Goal: Register for event/course

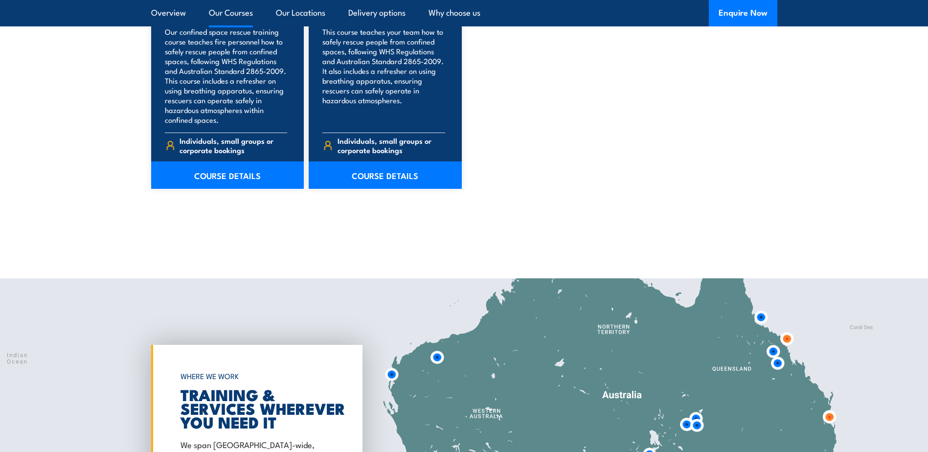
scroll to position [1320, 0]
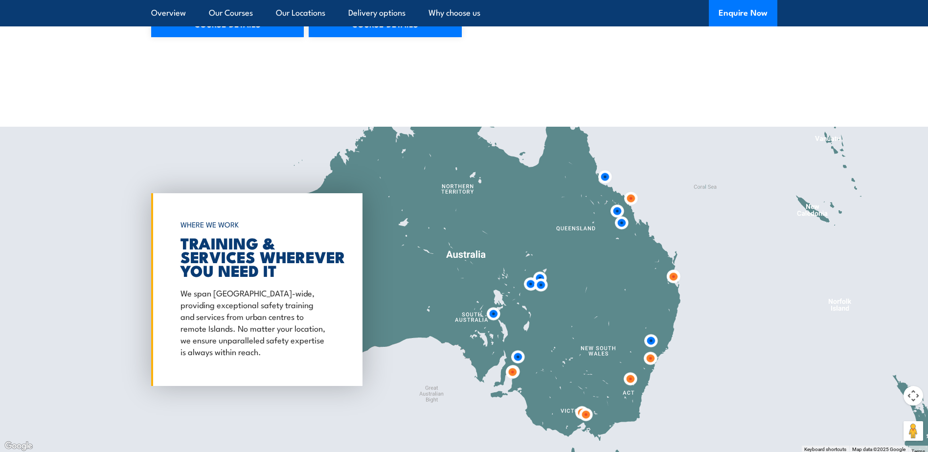
drag, startPoint x: 782, startPoint y: 189, endPoint x: 588, endPoint y: 215, distance: 195.3
click at [621, 207] on img at bounding box center [630, 198] width 18 height 18
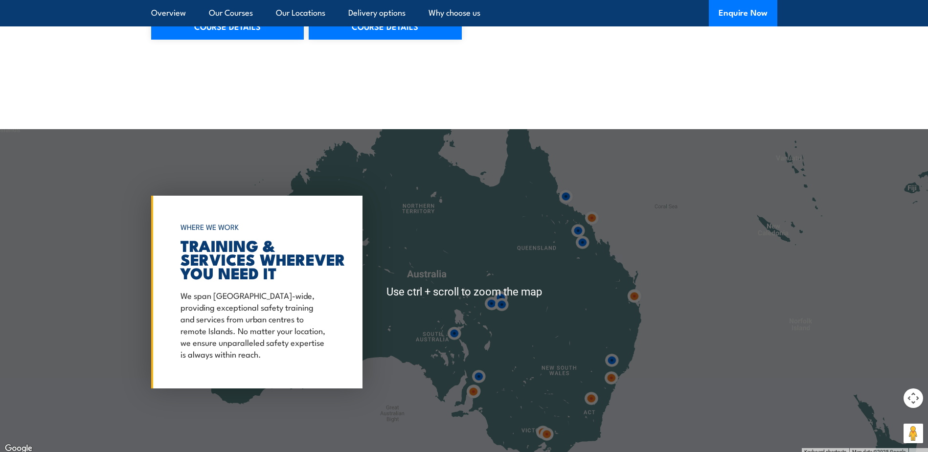
scroll to position [1418, 0]
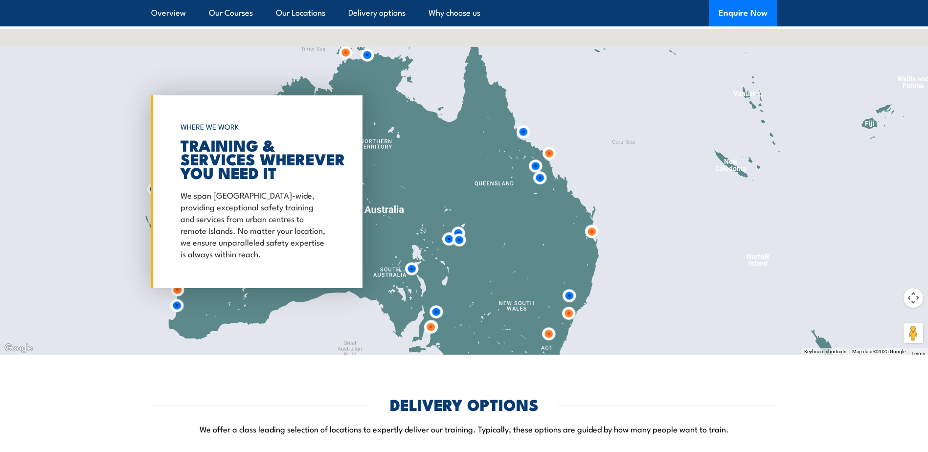
drag, startPoint x: 593, startPoint y: 282, endPoint x: 549, endPoint y: 306, distance: 49.9
click at [546, 321] on div at bounding box center [464, 192] width 928 height 326
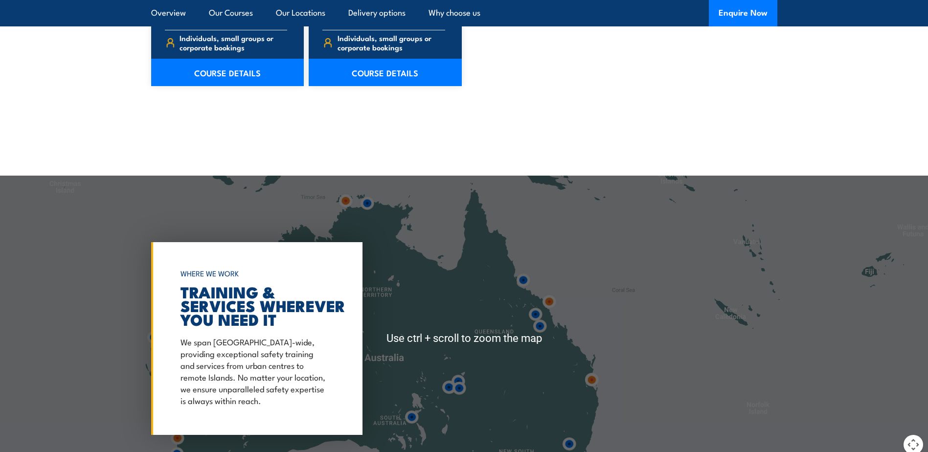
scroll to position [1369, 0]
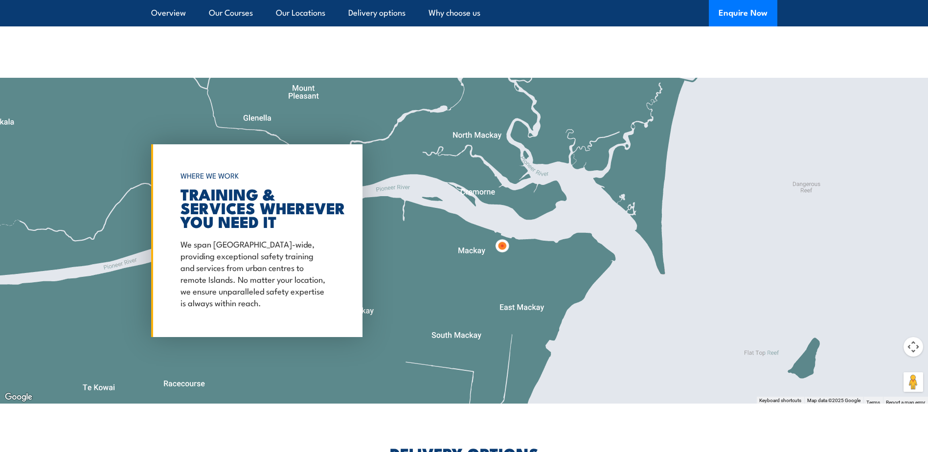
click at [499, 243] on img at bounding box center [502, 246] width 18 height 18
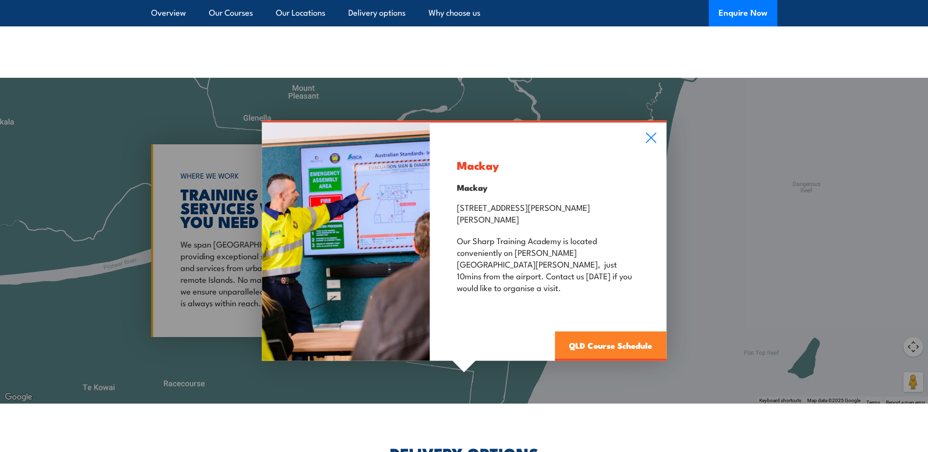
click at [608, 338] on link "QLD Course Schedule" at bounding box center [609, 346] width 111 height 29
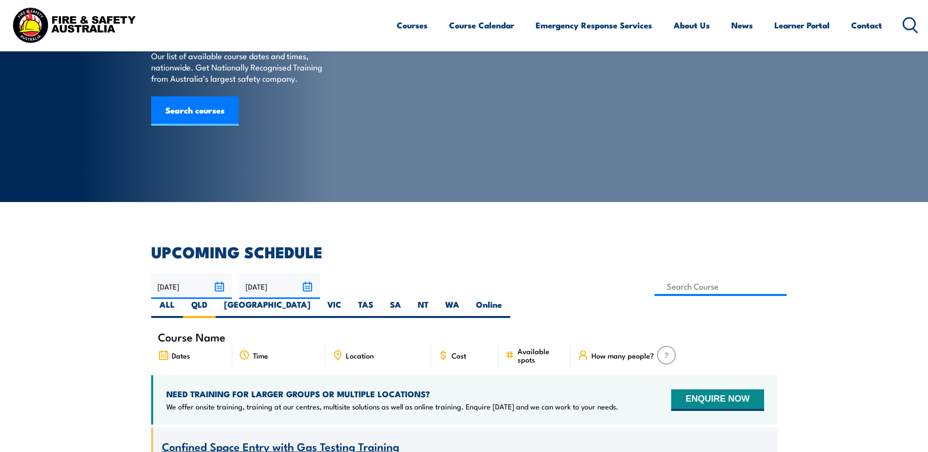
scroll to position [225, 0]
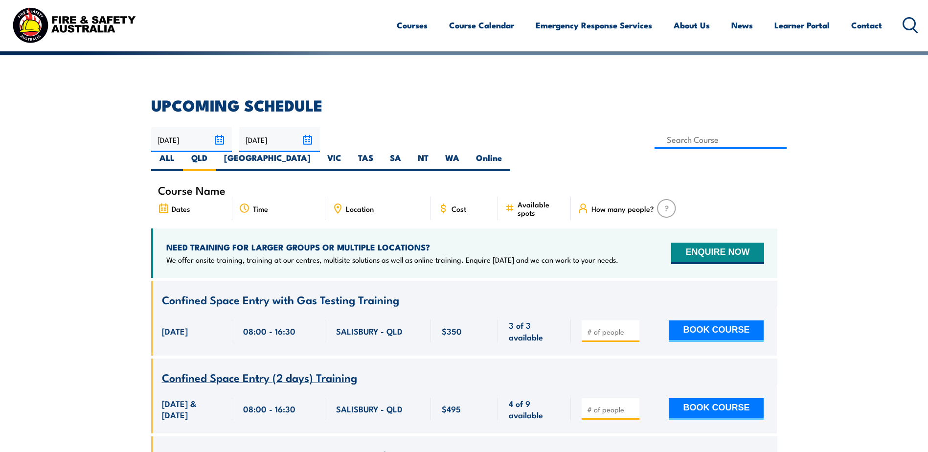
click at [361, 204] on span "Location" at bounding box center [360, 208] width 28 height 8
click at [216, 152] on label "QLD" at bounding box center [199, 161] width 33 height 19
click at [214, 152] on input "QLD" at bounding box center [210, 155] width 6 height 6
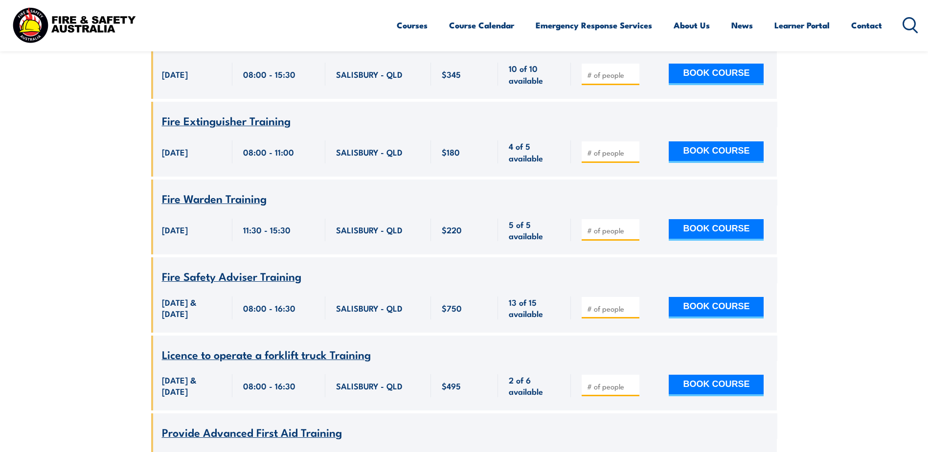
scroll to position [6141, 0]
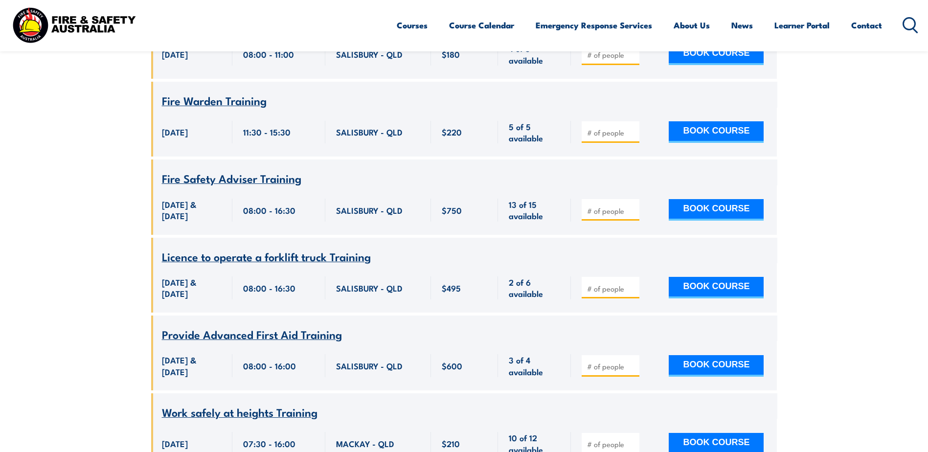
click at [249, 248] on span "Licence to operate a forklift truck Training" at bounding box center [266, 256] width 209 height 17
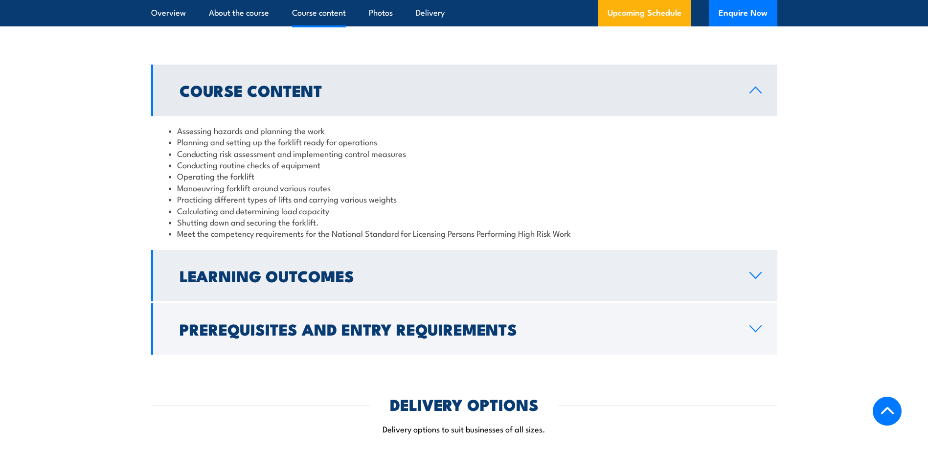
scroll to position [880, 0]
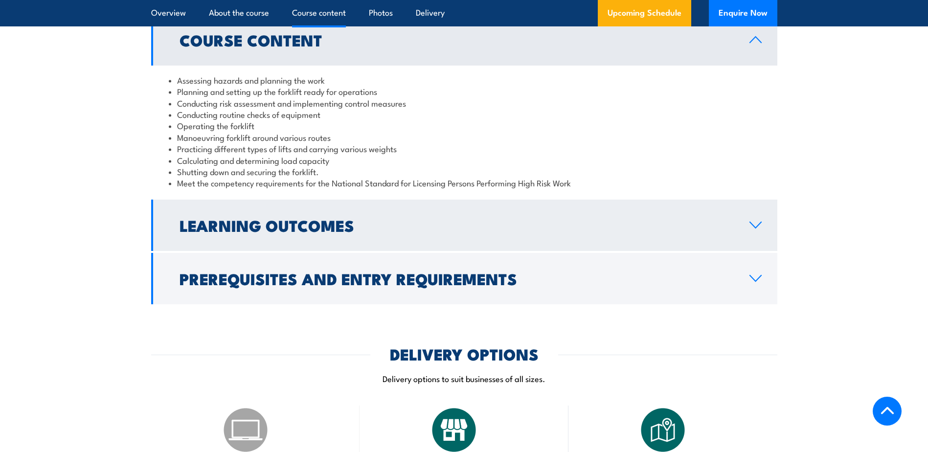
click at [323, 218] on h2 "Learning Outcomes" at bounding box center [456, 225] width 554 height 14
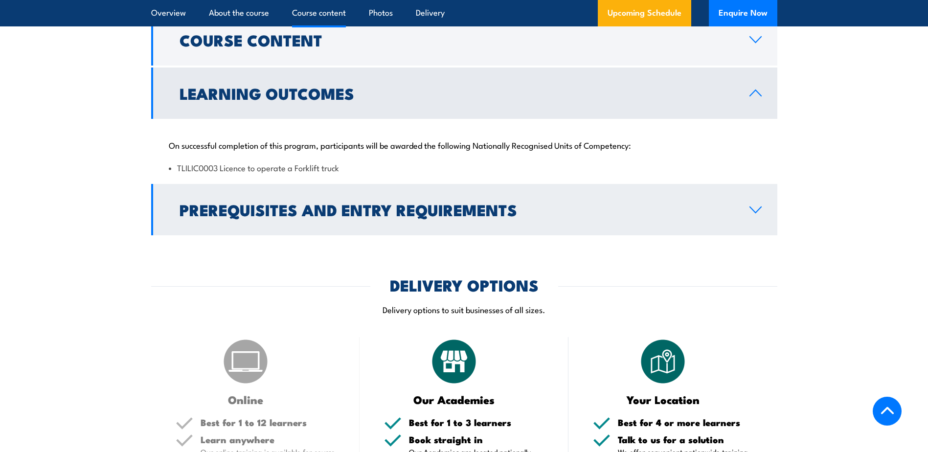
click at [317, 212] on h2 "Prerequisites and Entry Requirements" at bounding box center [456, 209] width 554 height 14
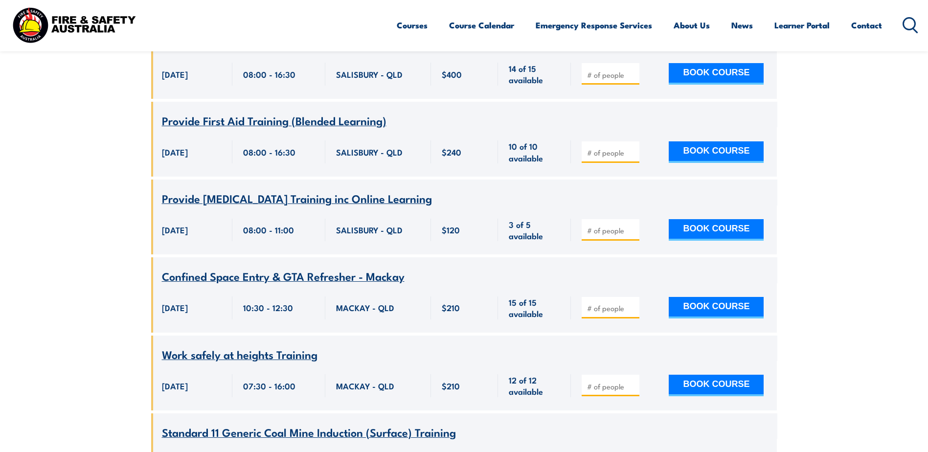
scroll to position [8146, 0]
click at [425, 26] on ul "Courses Course Calendar Emergency Response Services Services Overview Emergency…" at bounding box center [639, 25] width 485 height 26
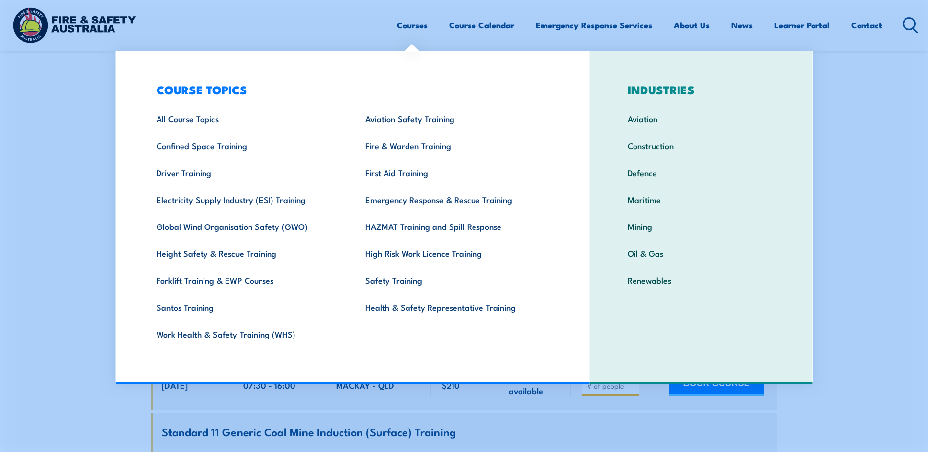
click at [421, 26] on link "Courses" at bounding box center [412, 25] width 31 height 26
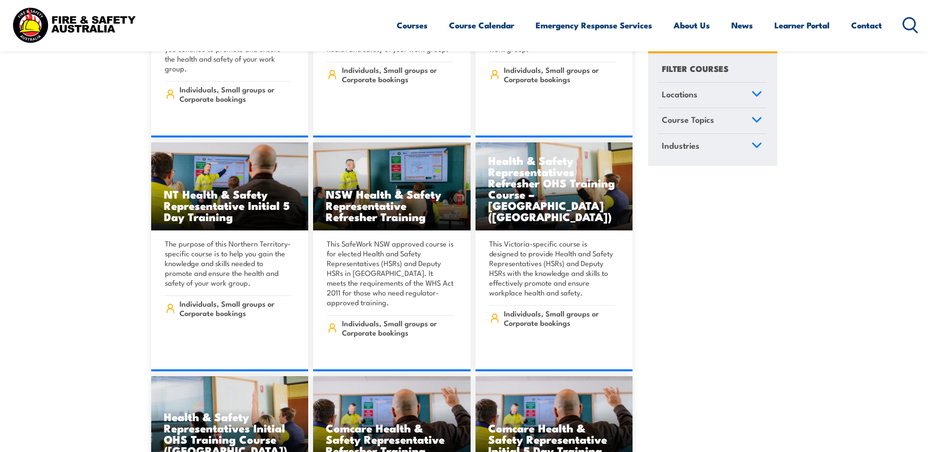
scroll to position [4938, 0]
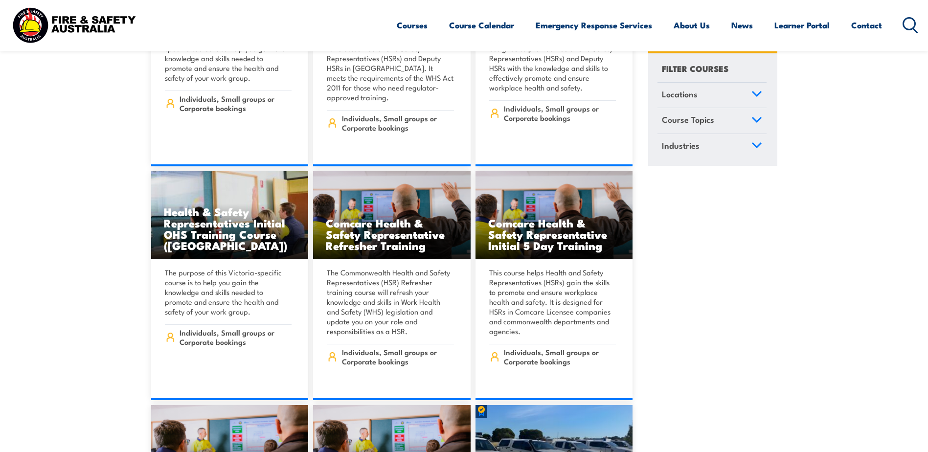
click at [749, 88] on link "Locations" at bounding box center [711, 95] width 109 height 25
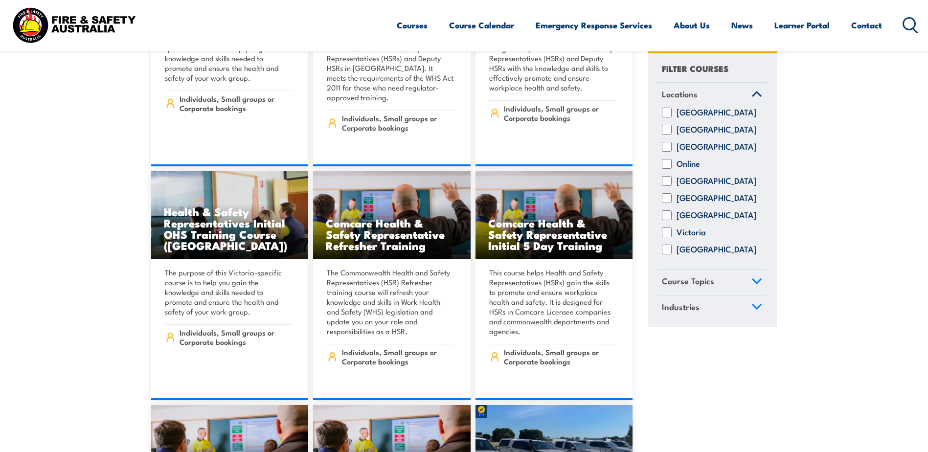
click at [664, 186] on input "Queensland" at bounding box center [667, 182] width 10 height 10
checkbox input "true"
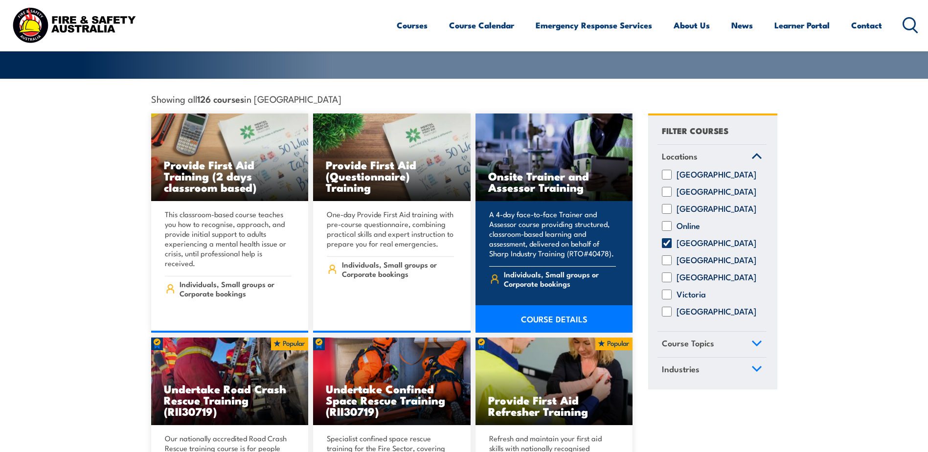
scroll to position [244, 0]
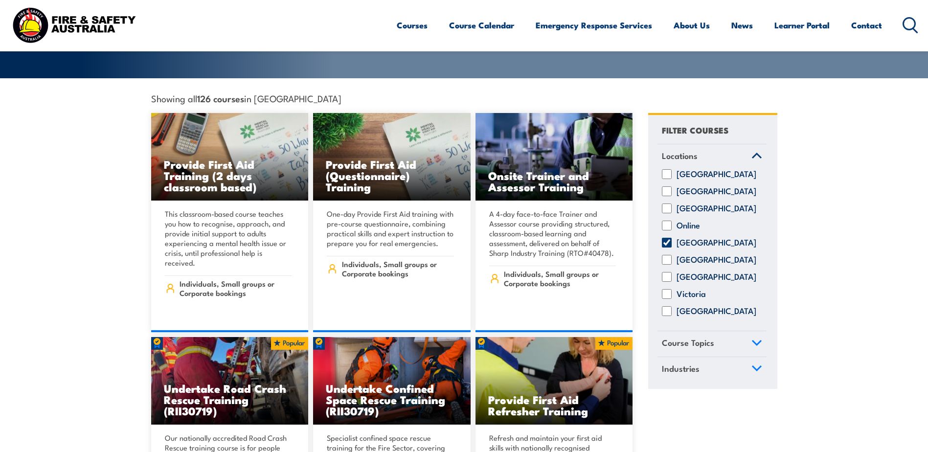
click at [742, 332] on link "Course Topics" at bounding box center [711, 343] width 109 height 25
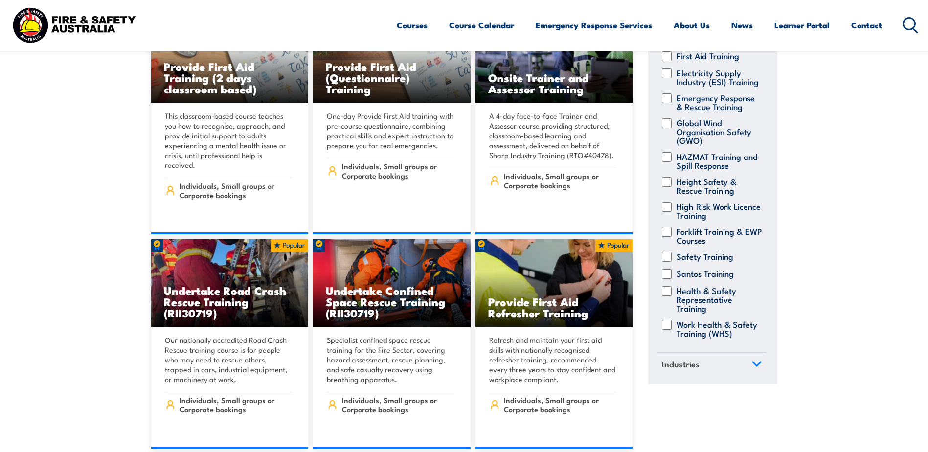
scroll to position [192, 0]
click at [751, 370] on link "Industries" at bounding box center [711, 365] width 109 height 25
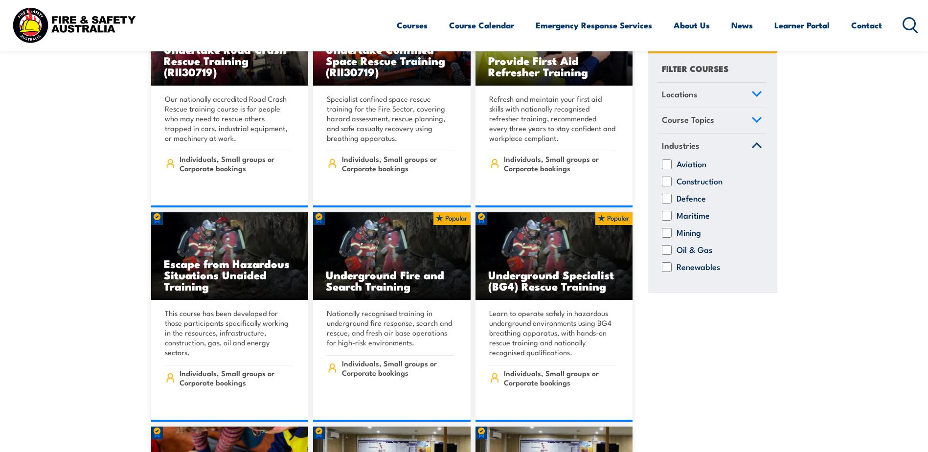
scroll to position [636, 0]
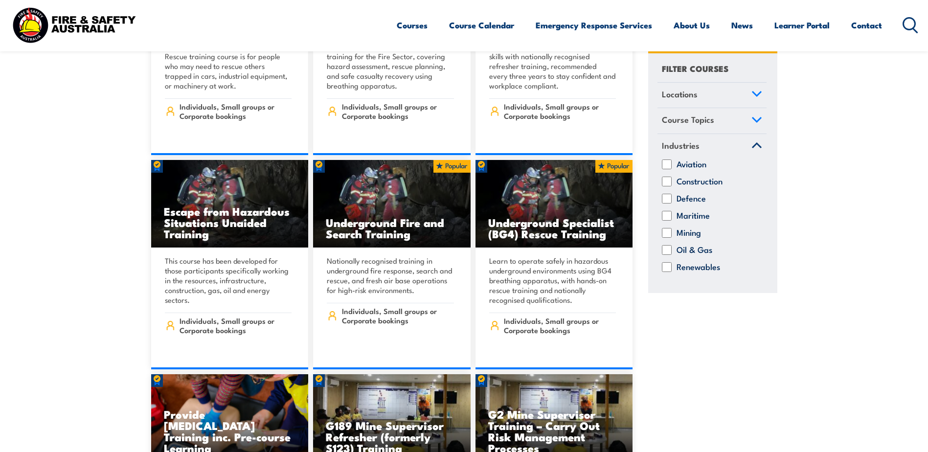
click at [751, 146] on icon at bounding box center [756, 145] width 11 height 7
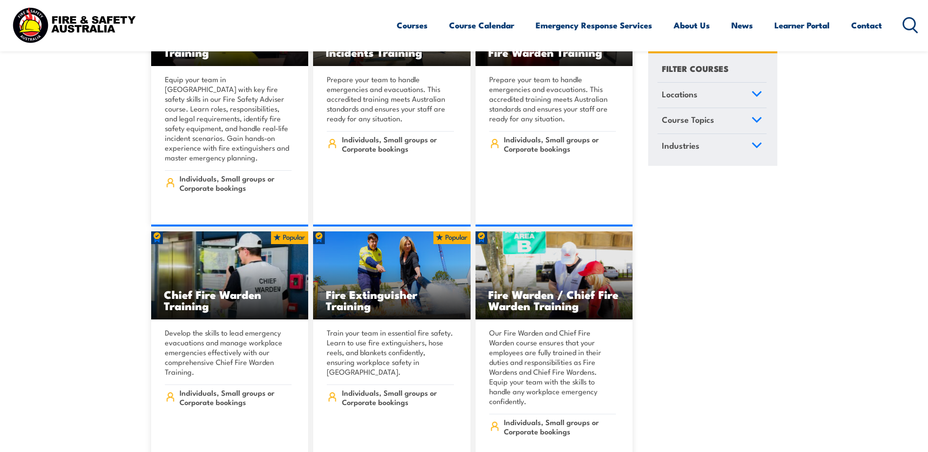
scroll to position [9877, 0]
